Goal: Navigation & Orientation: Find specific page/section

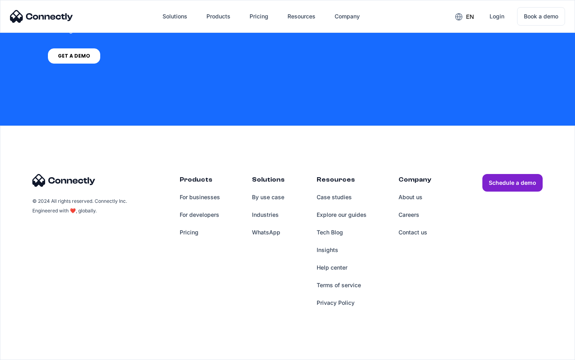
scroll to position [606, 0]
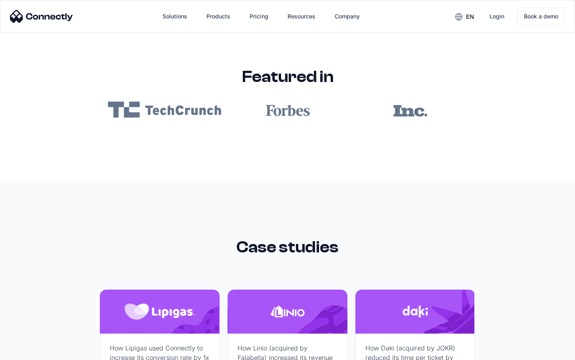
scroll to position [4784, 0]
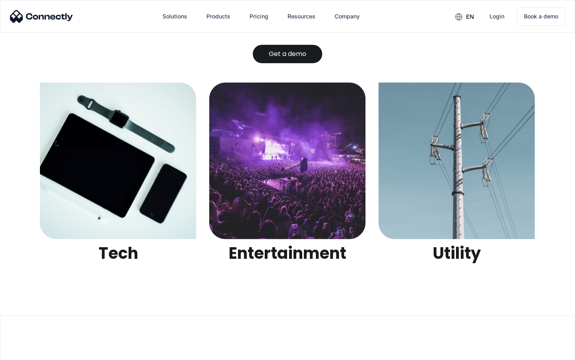
scroll to position [2520, 0]
